Goal: Navigation & Orientation: Find specific page/section

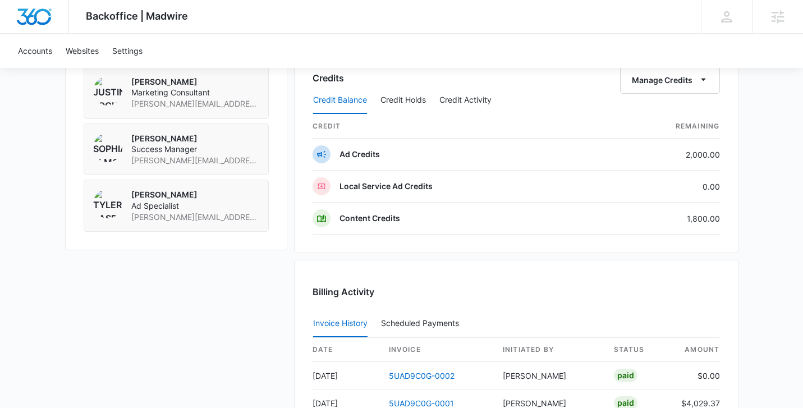
scroll to position [904, 0]
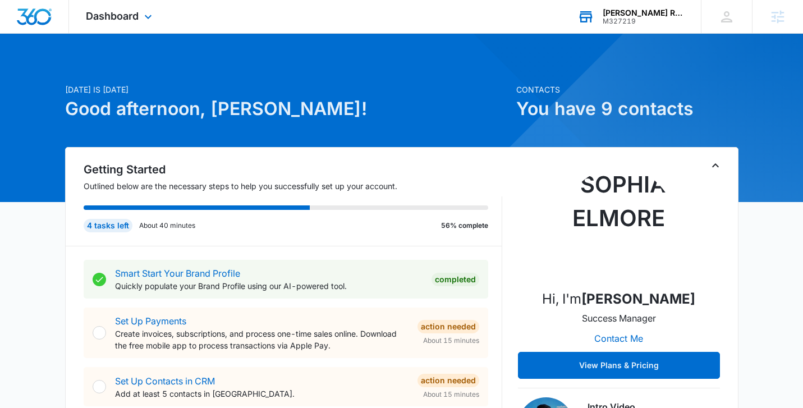
click at [635, 20] on div "M327219" at bounding box center [643, 21] width 82 height 8
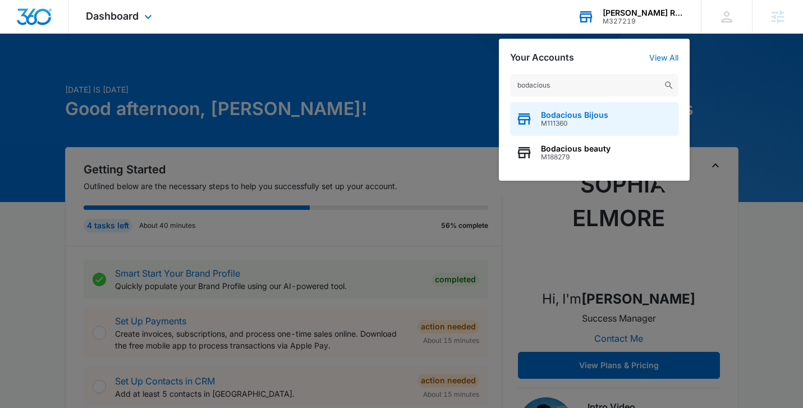
type input "bodacious"
click at [552, 116] on span "Bodacious Bijous" at bounding box center [574, 114] width 67 height 9
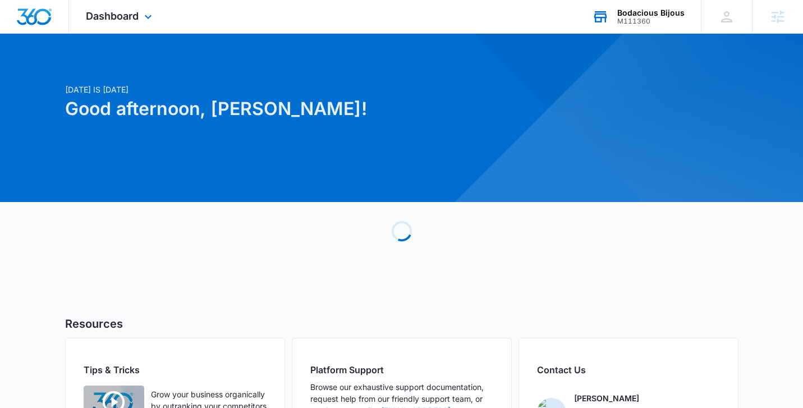
click at [138, 7] on div "Dashboard Apps Reputation Forms CRM Email Social POS Content Ads Intelligence F…" at bounding box center [120, 16] width 103 height 33
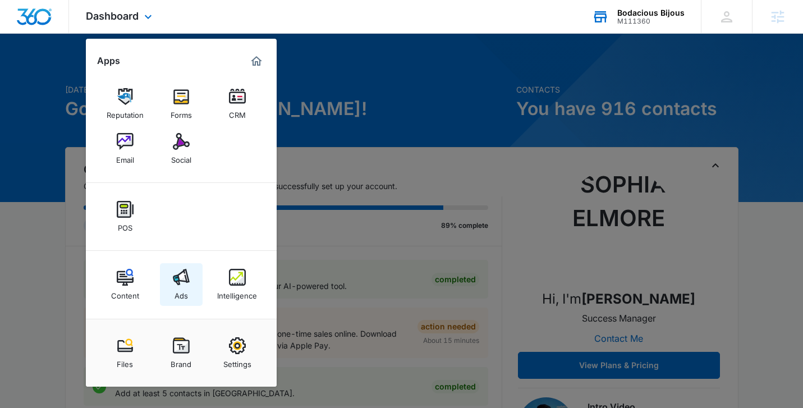
click at [169, 263] on link "Ads" at bounding box center [181, 284] width 43 height 43
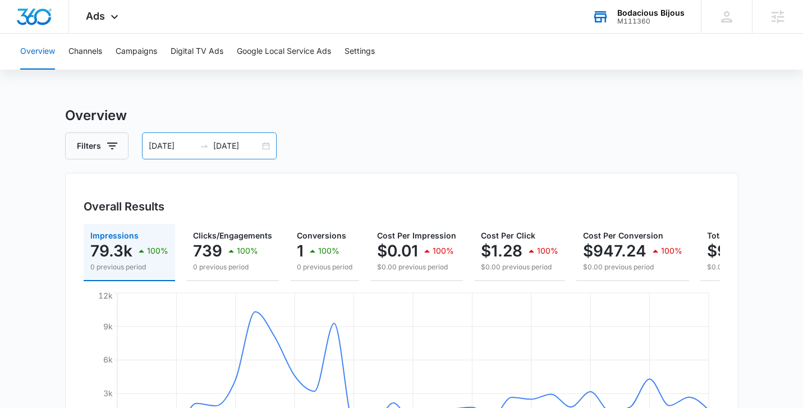
click at [265, 145] on div "08/26/2025 09/25/2025" at bounding box center [209, 145] width 135 height 27
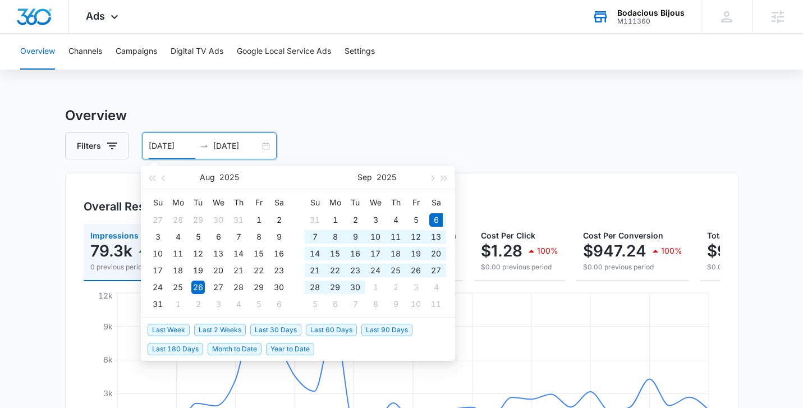
click at [278, 329] on span "Last 30 Days" at bounding box center [275, 330] width 51 height 12
type input "09/06/2025"
type input "10/06/2025"
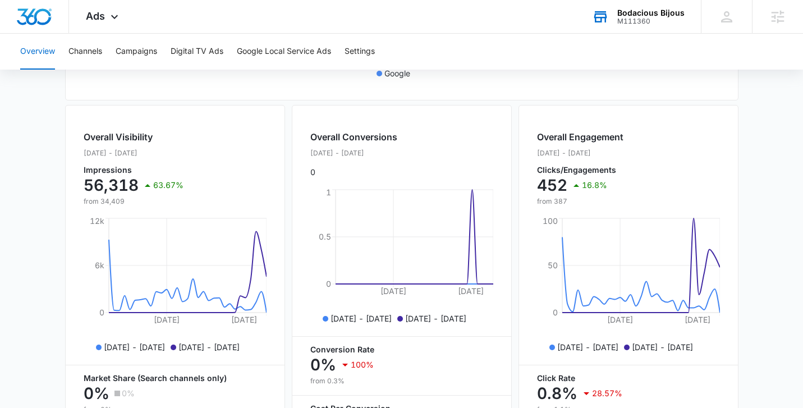
scroll to position [380, 0]
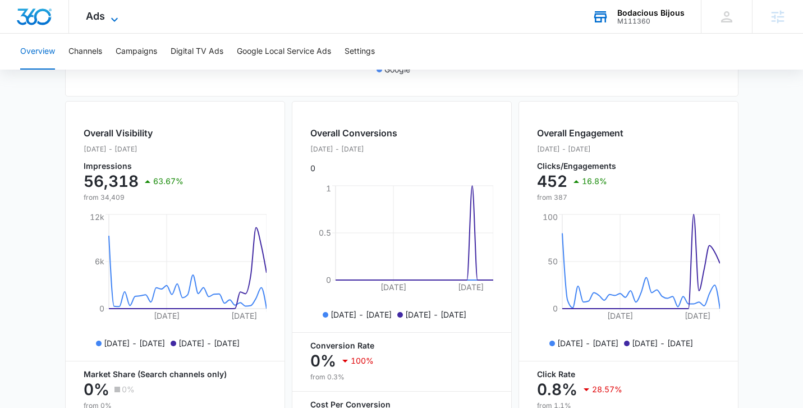
click at [117, 10] on div "Ads Apps Reputation Forms CRM Email Social POS Content Ads Intelligence Files B…" at bounding box center [103, 16] width 69 height 33
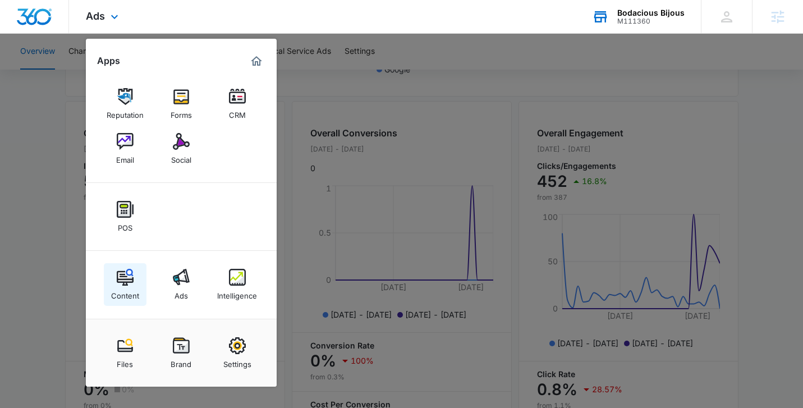
click at [128, 289] on div "Content" at bounding box center [125, 292] width 28 height 15
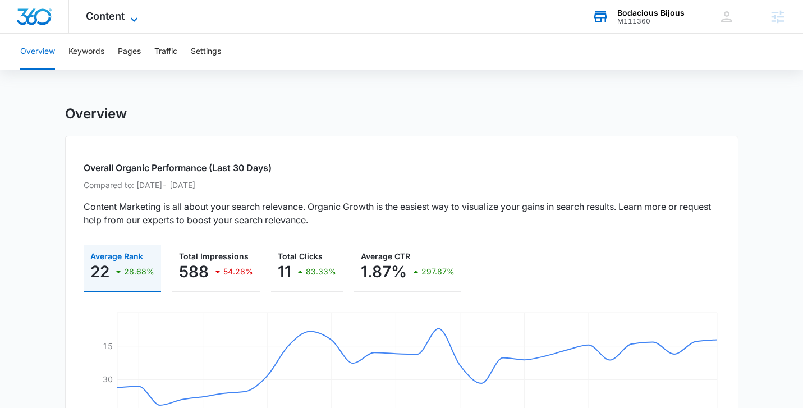
click at [122, 21] on span "Content" at bounding box center [105, 16] width 39 height 12
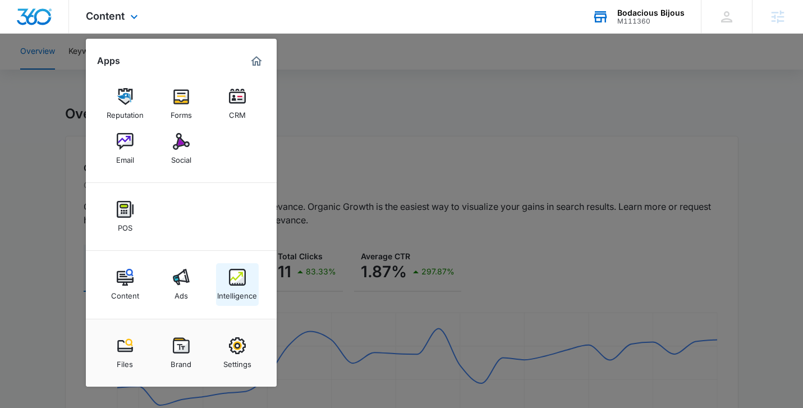
click at [241, 280] on img at bounding box center [237, 277] width 17 height 17
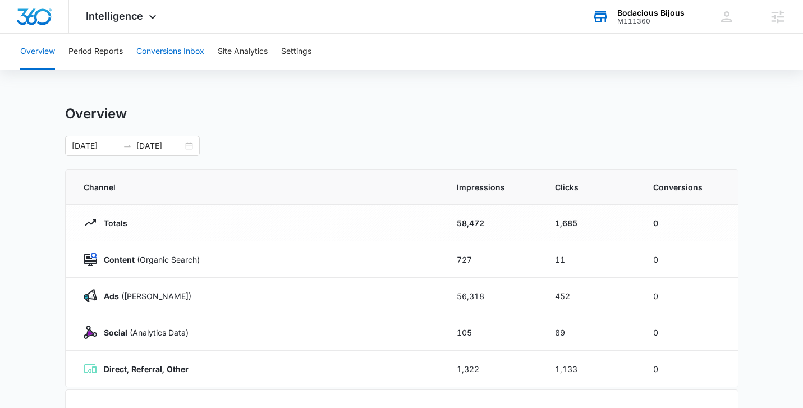
click at [163, 54] on button "Conversions Inbox" at bounding box center [170, 52] width 68 height 36
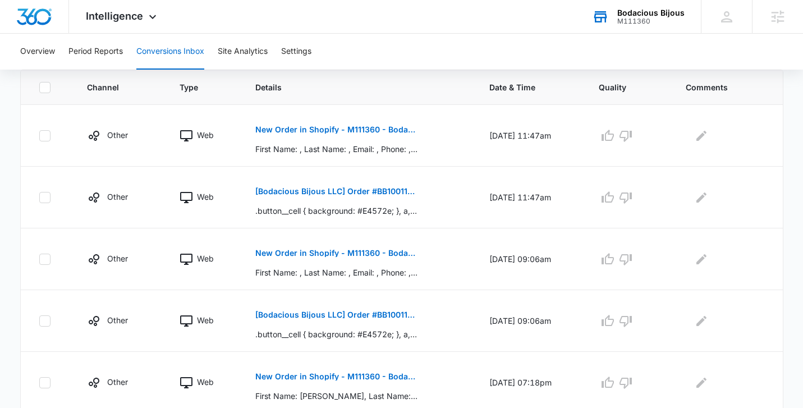
scroll to position [247, 0]
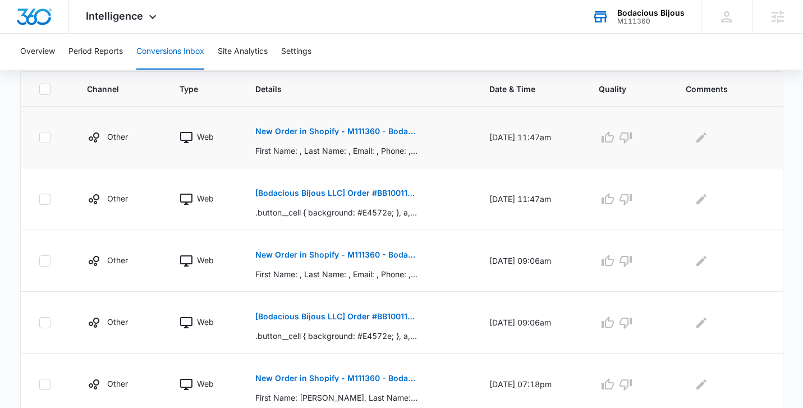
click at [304, 133] on p "New Order in Shopify - M111360 - Bodacious Bijous" at bounding box center [336, 131] width 163 height 8
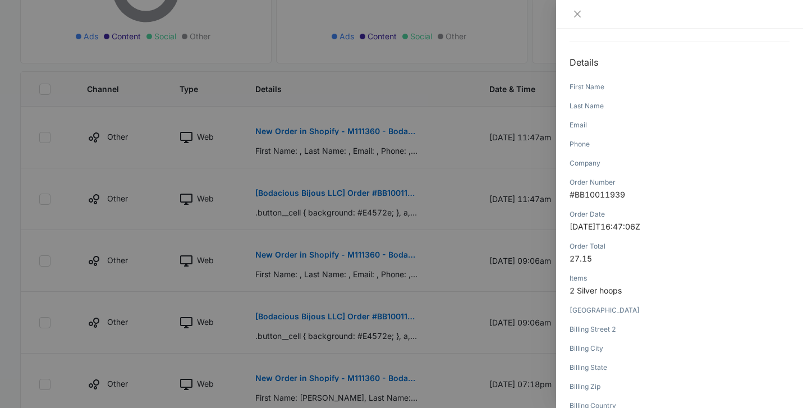
scroll to position [0, 0]
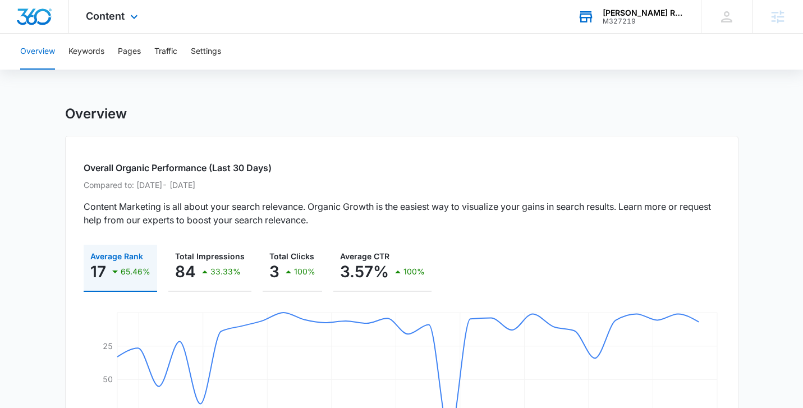
click at [610, 25] on div "[PERSON_NAME] Roofing M327219 Your Accounts View All" at bounding box center [630, 16] width 140 height 33
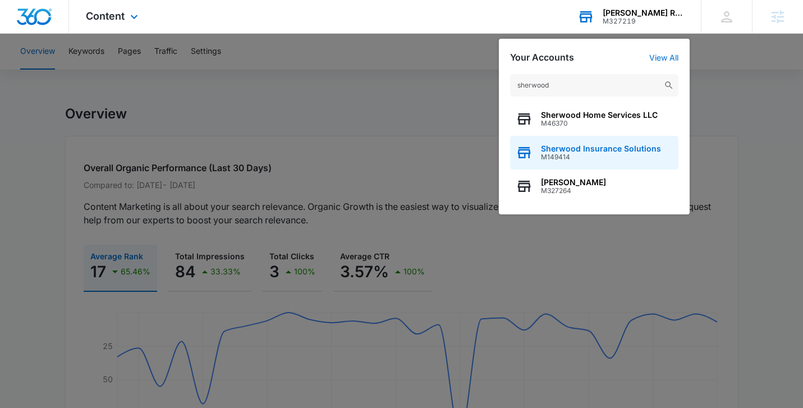
type input "sherwood"
click at [583, 165] on div "Sherwood Insurance Solutions M149414" at bounding box center [594, 153] width 168 height 34
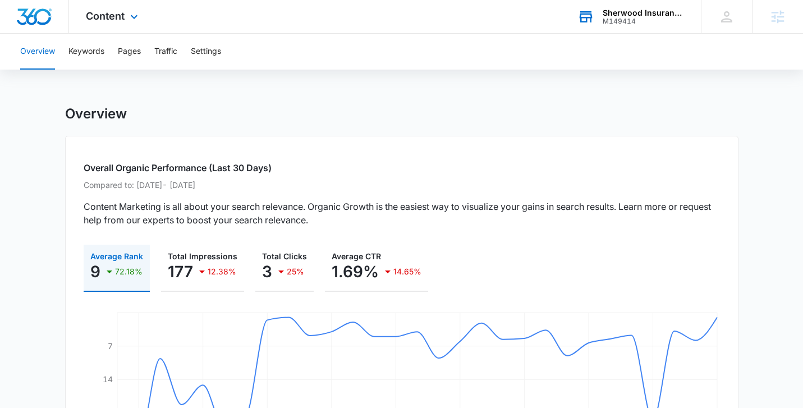
click at [118, 24] on div "Content Apps Reputation Websites Forms CRM Email Social POS Content Ads Intelli…" at bounding box center [113, 16] width 89 height 33
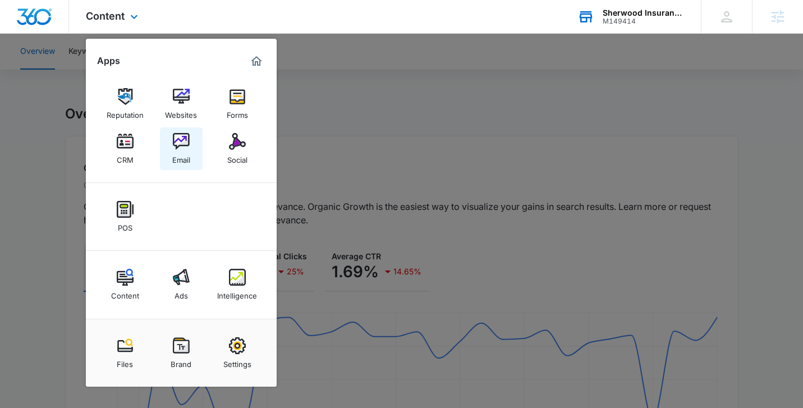
click at [197, 144] on link "Email" at bounding box center [181, 148] width 43 height 43
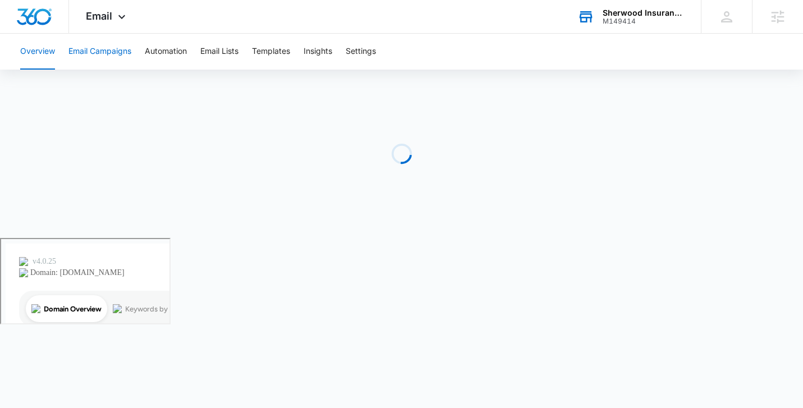
click at [110, 58] on button "Email Campaigns" at bounding box center [99, 52] width 63 height 36
